Goal: Navigation & Orientation: Find specific page/section

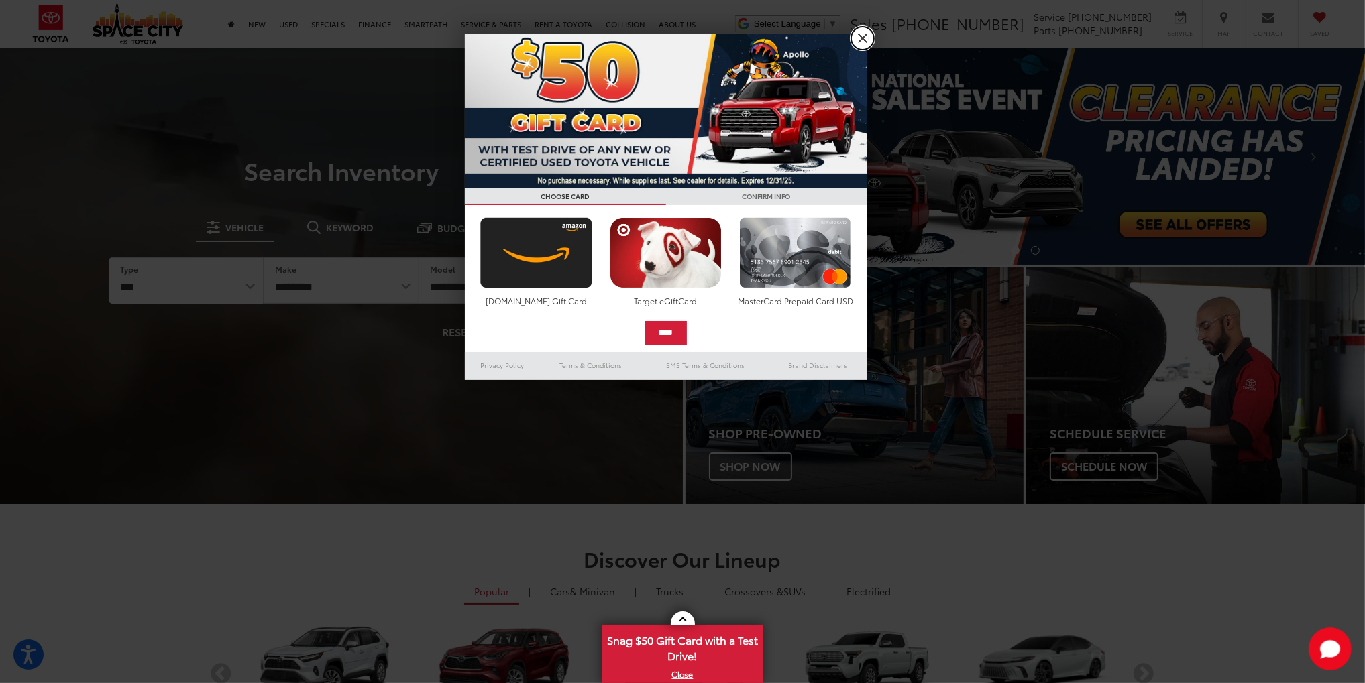
click at [859, 38] on link "X" at bounding box center [862, 38] width 23 height 23
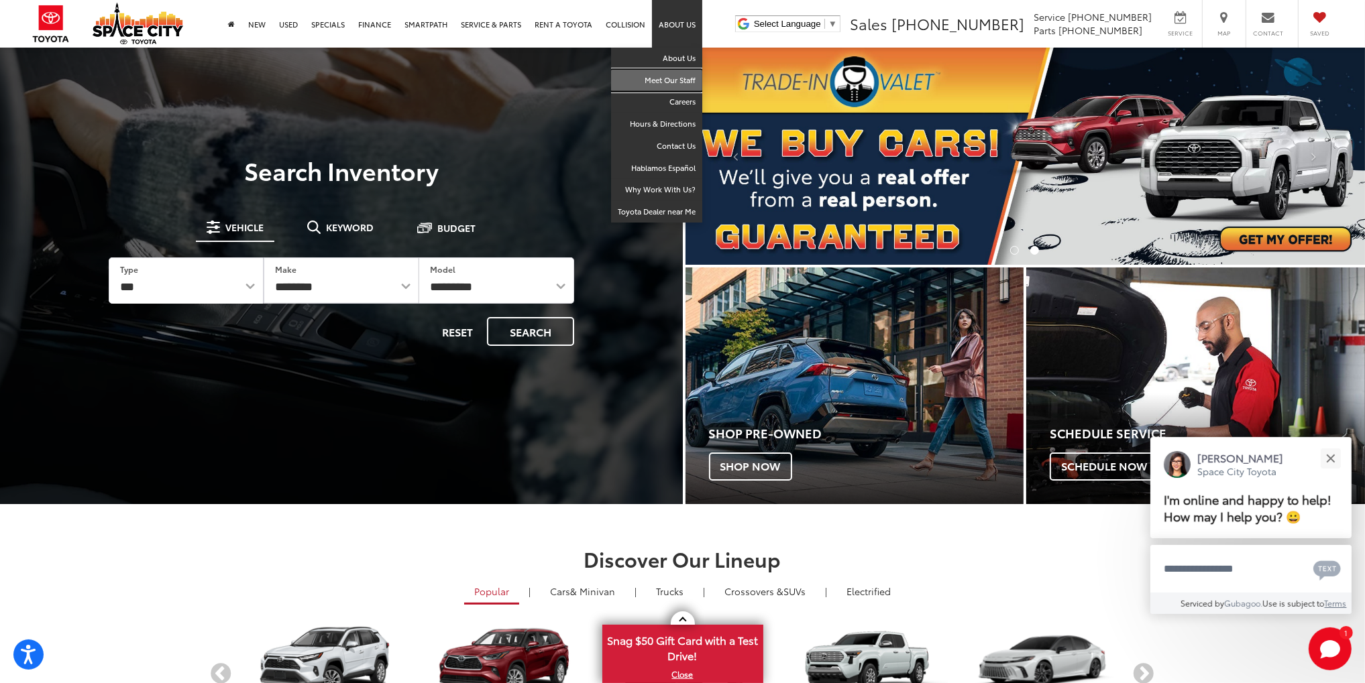
click at [673, 81] on link "Meet Our Staff" at bounding box center [656, 81] width 91 height 22
